Goal: Information Seeking & Learning: Learn about a topic

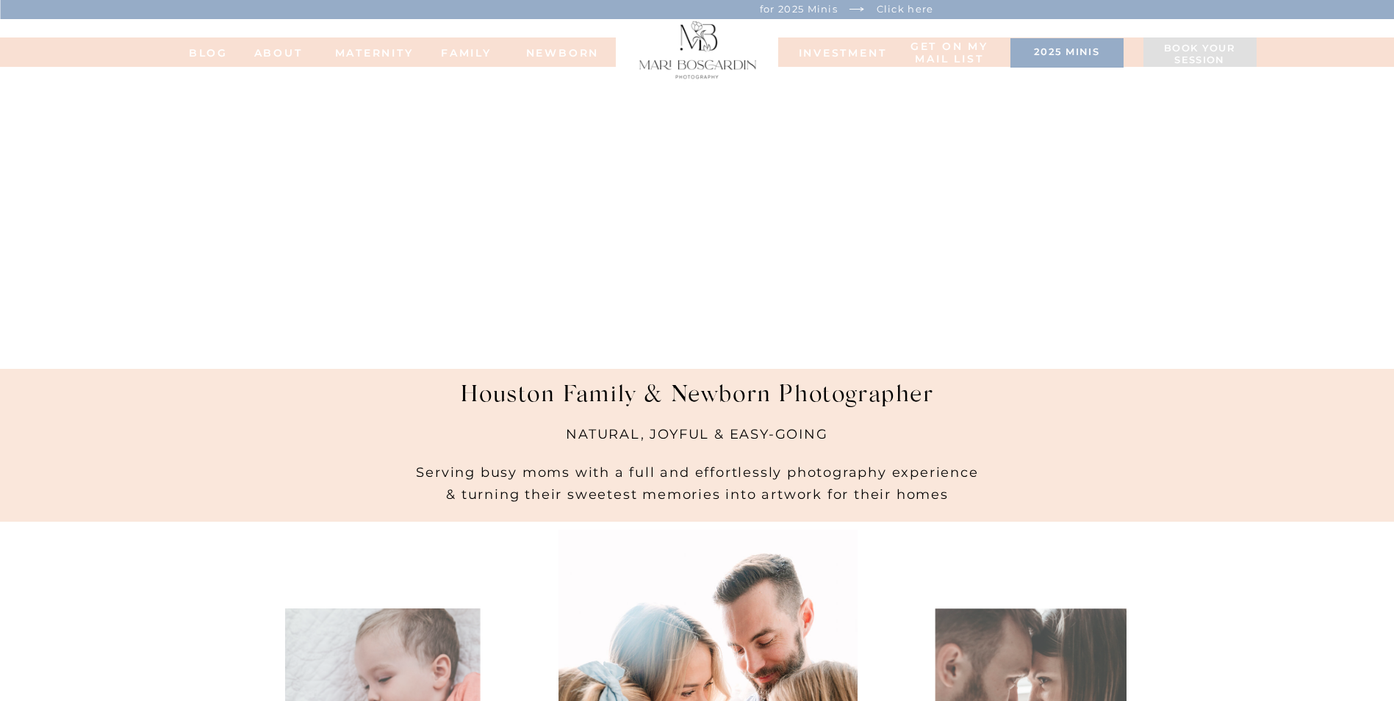
click at [373, 48] on nav "MATERNITY" at bounding box center [364, 52] width 59 height 10
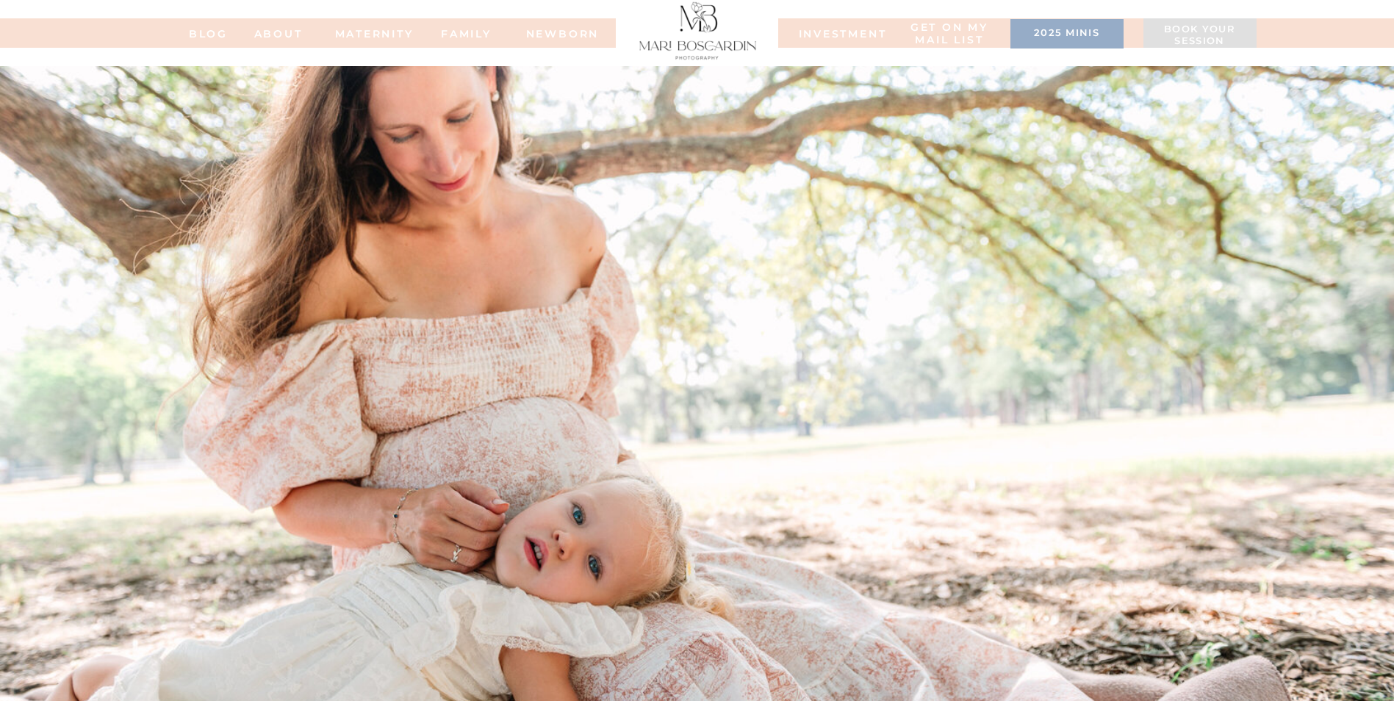
click at [1095, 27] on h3 "2025 minis" at bounding box center [1066, 34] width 98 height 15
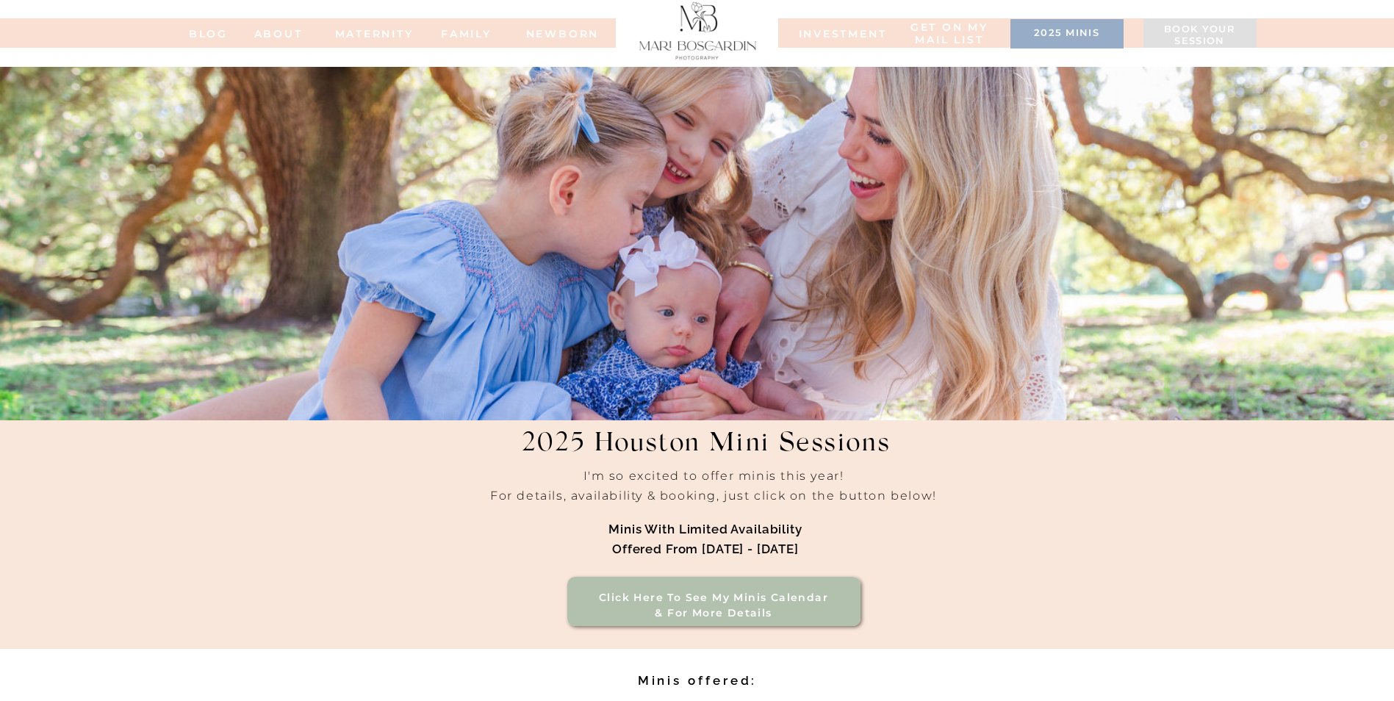
click at [849, 35] on nav "INVESTMENT" at bounding box center [835, 33] width 73 height 10
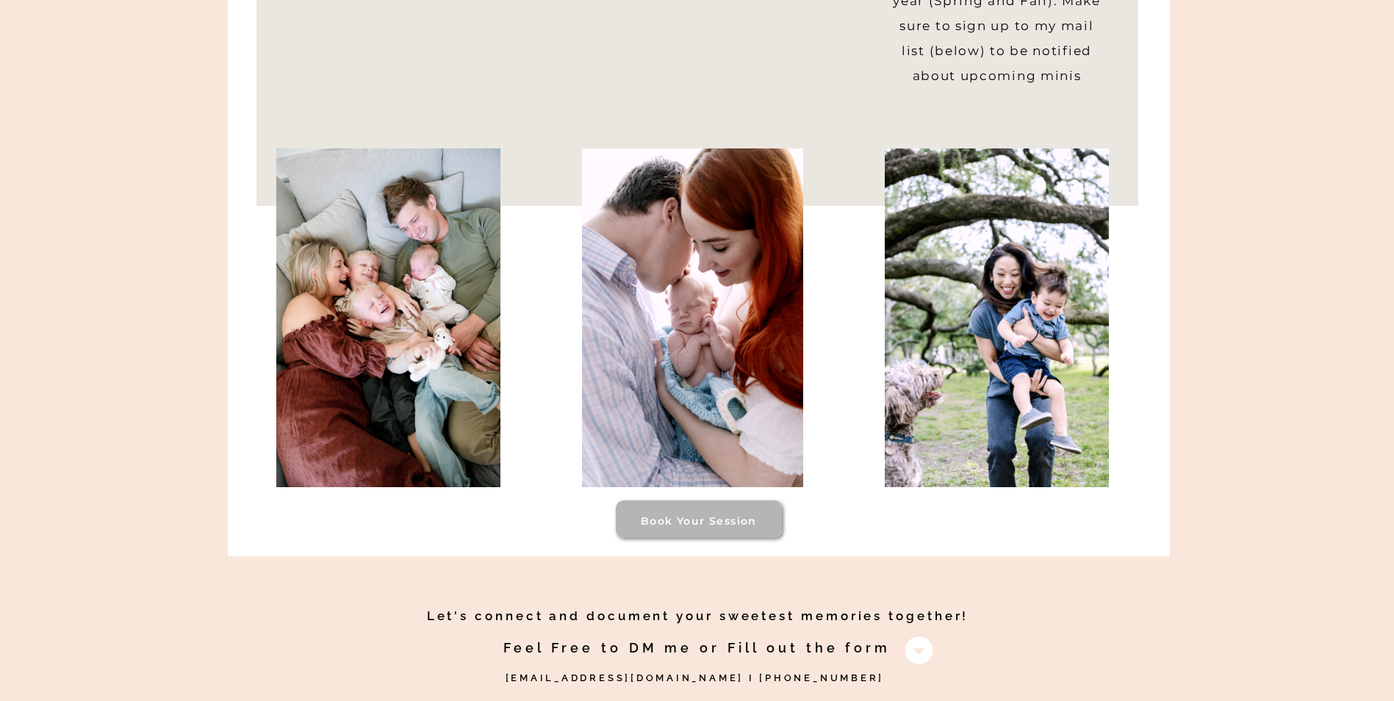
scroll to position [1396, 0]
